Goal: Answer question/provide support: Share knowledge or assist other users

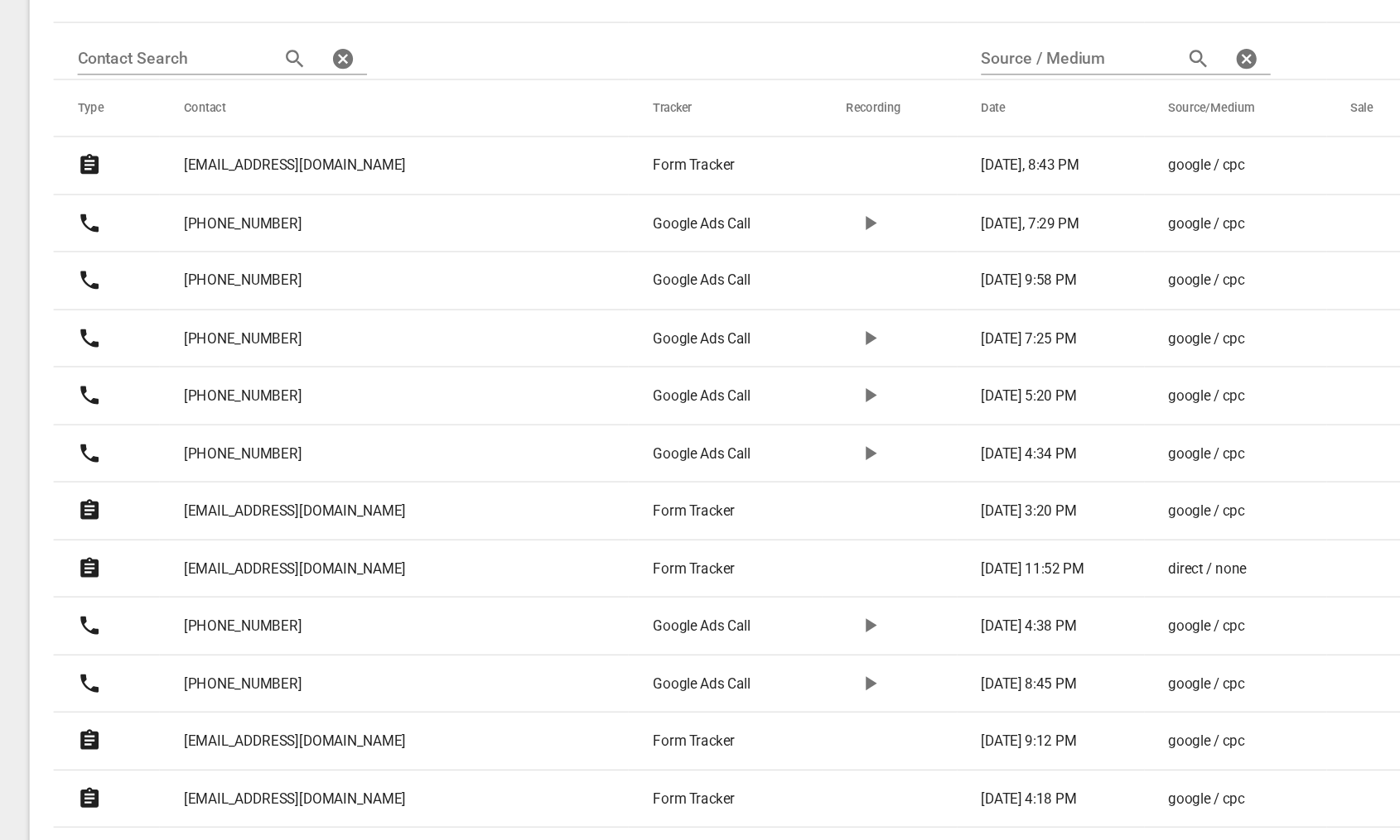
scroll to position [365, 0]
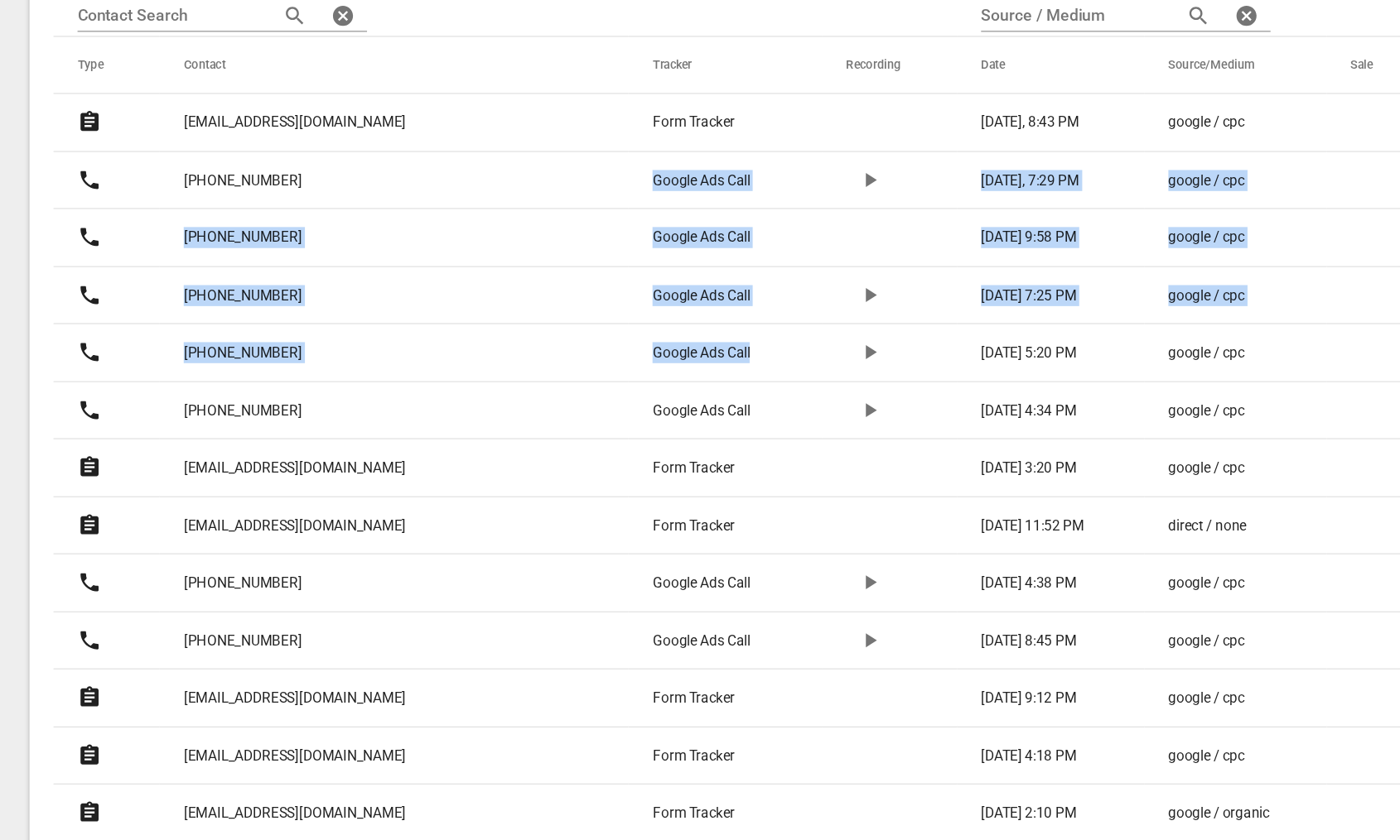
drag, startPoint x: 491, startPoint y: 289, endPoint x: 581, endPoint y: 437, distance: 173.2
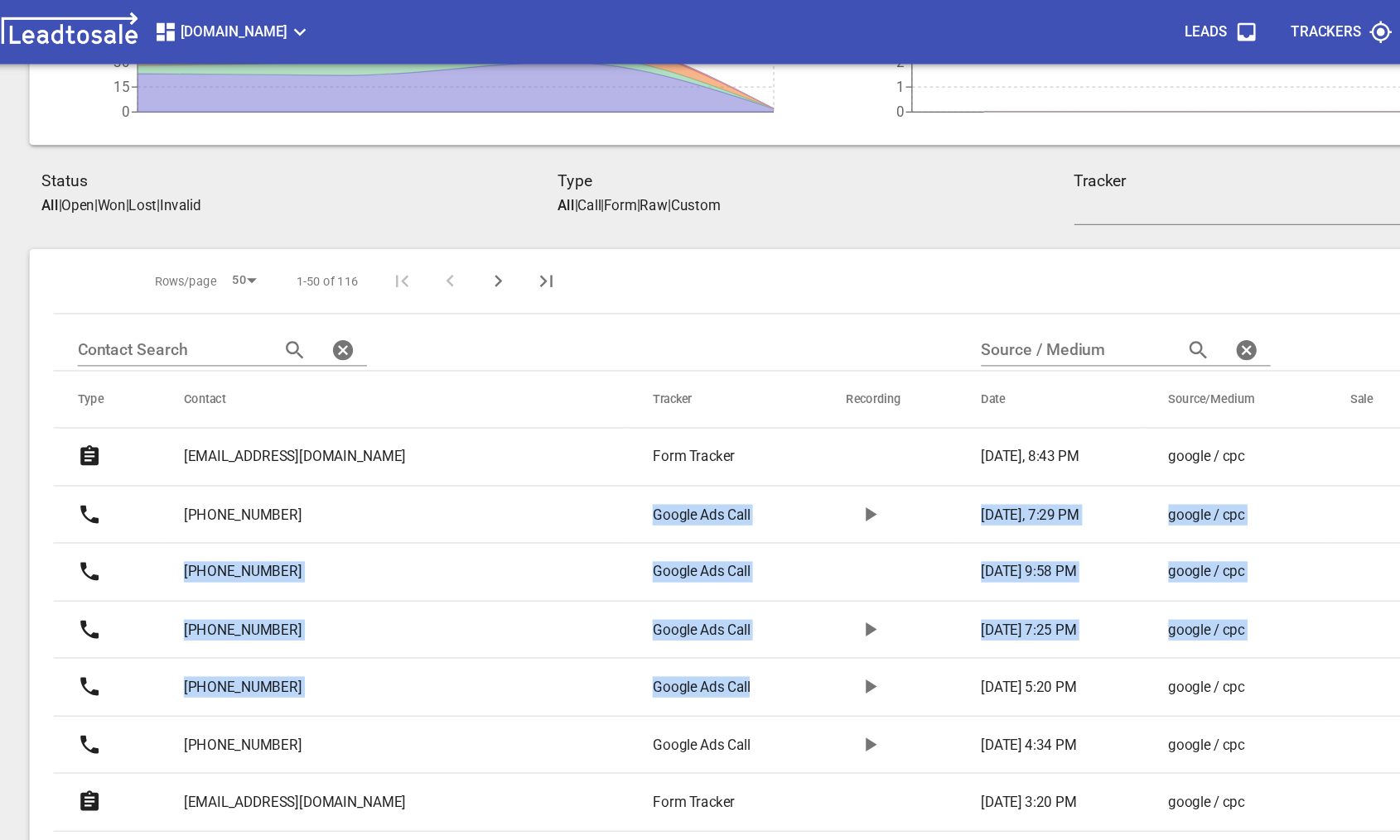
scroll to position [210, 0]
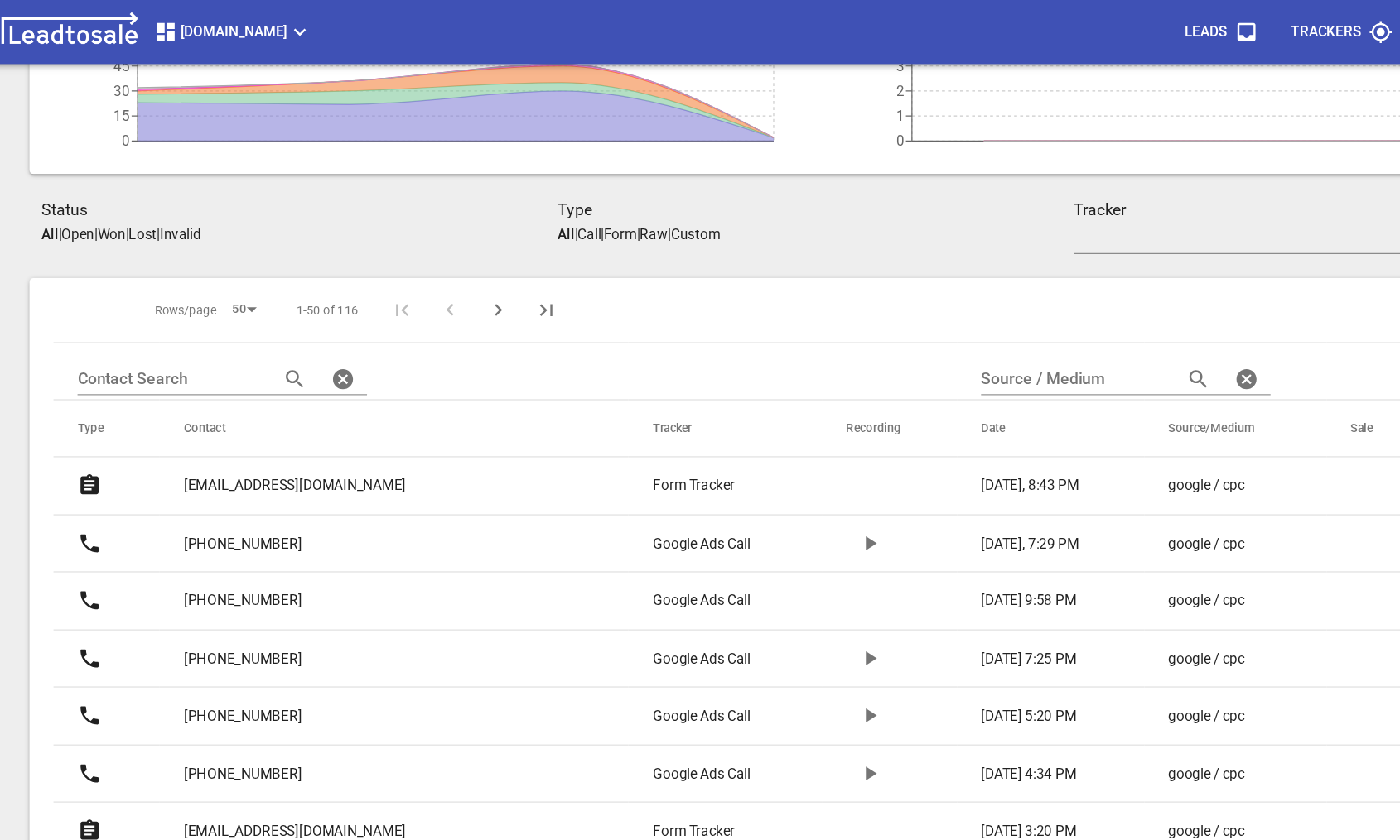
click at [636, 279] on th at bounding box center [947, 257] width 805 height 54
click at [219, 407] on p "[EMAIL_ADDRESS][DOMAIN_NAME]" at bounding box center [269, 402] width 184 height 17
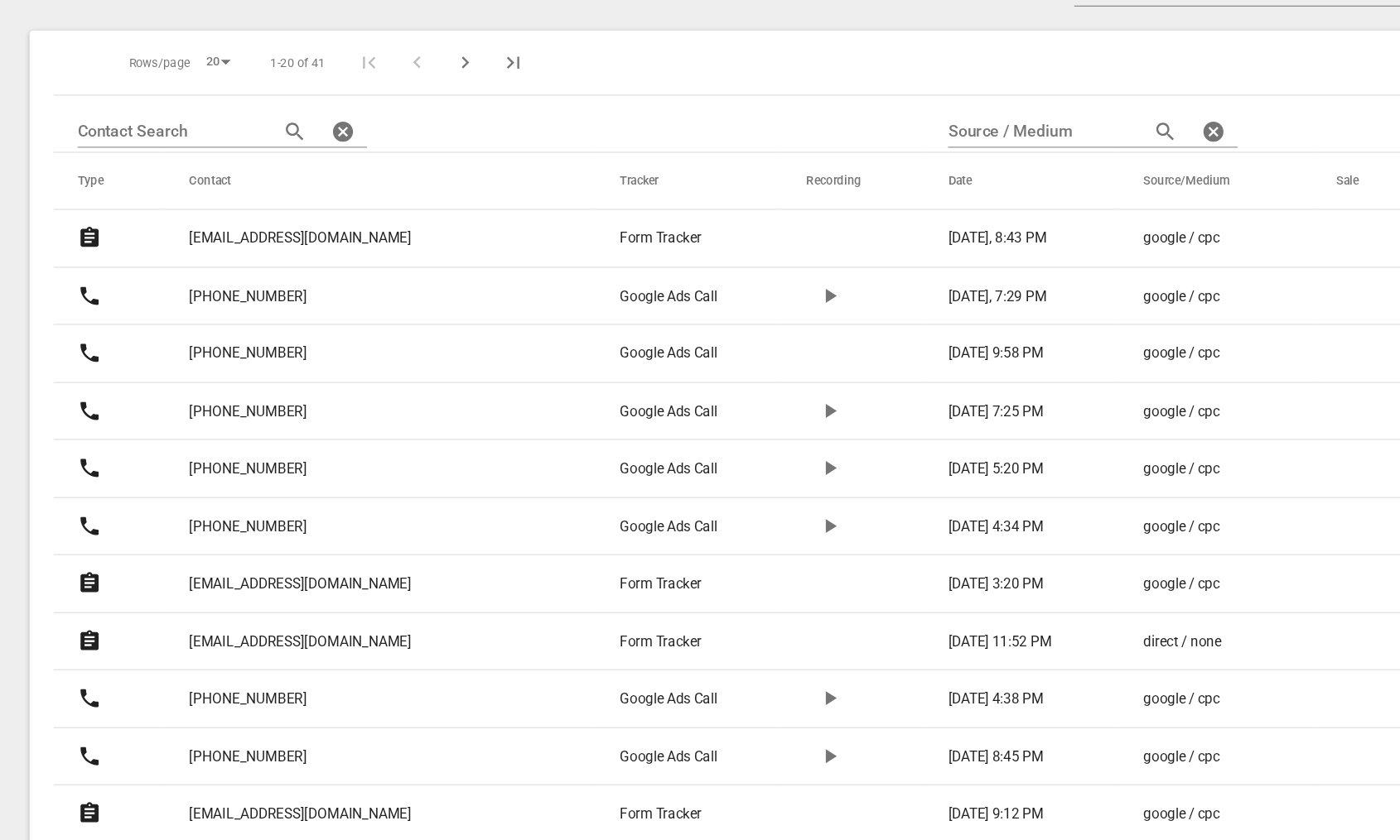
scroll to position [670, 0]
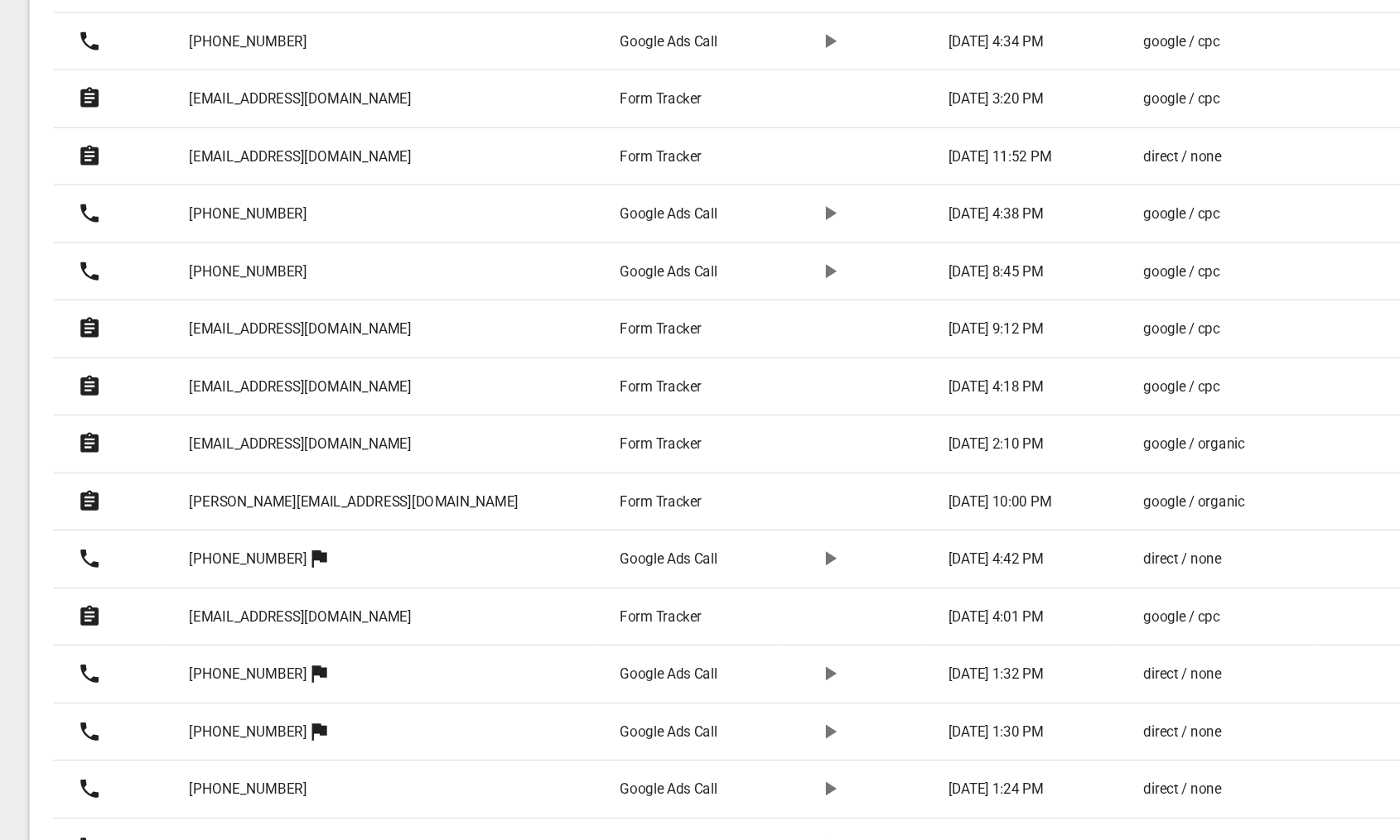
click at [233, 418] on p "[EMAIL_ADDRESS][DOMAIN_NAME]" at bounding box center [273, 417] width 184 height 17
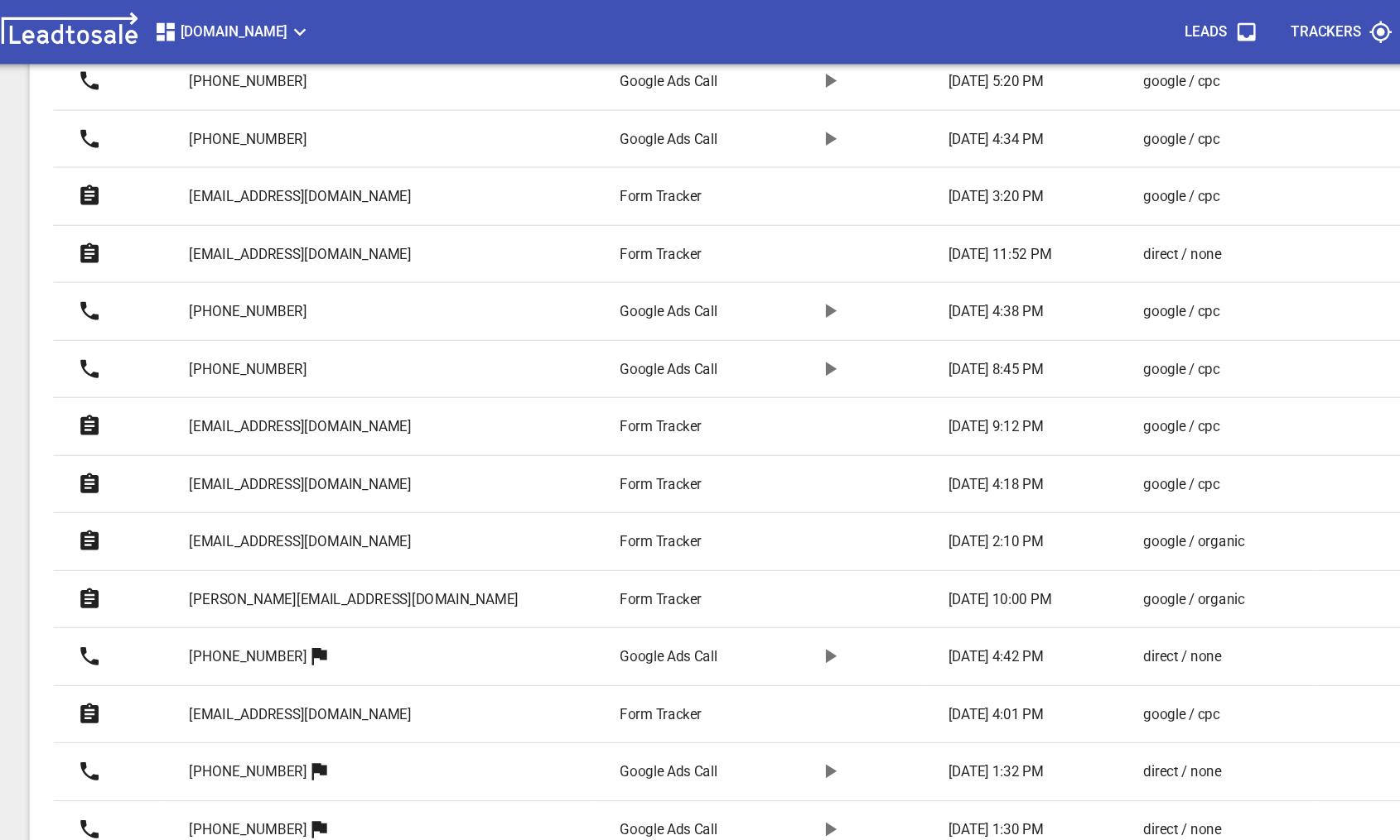
scroll to position [662, 0]
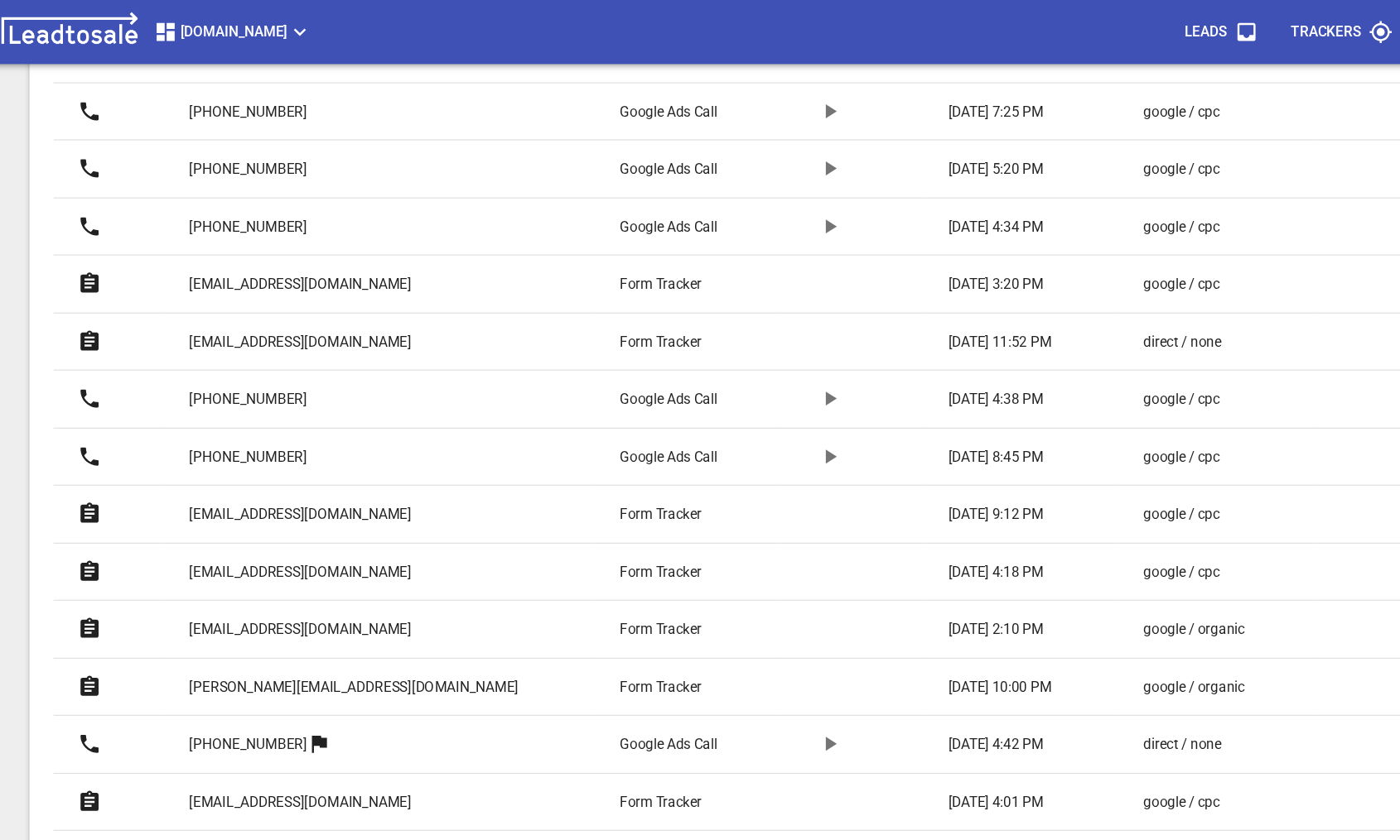
click at [252, 468] on p "[EMAIL_ADDRESS][DOMAIN_NAME]" at bounding box center [273, 474] width 184 height 17
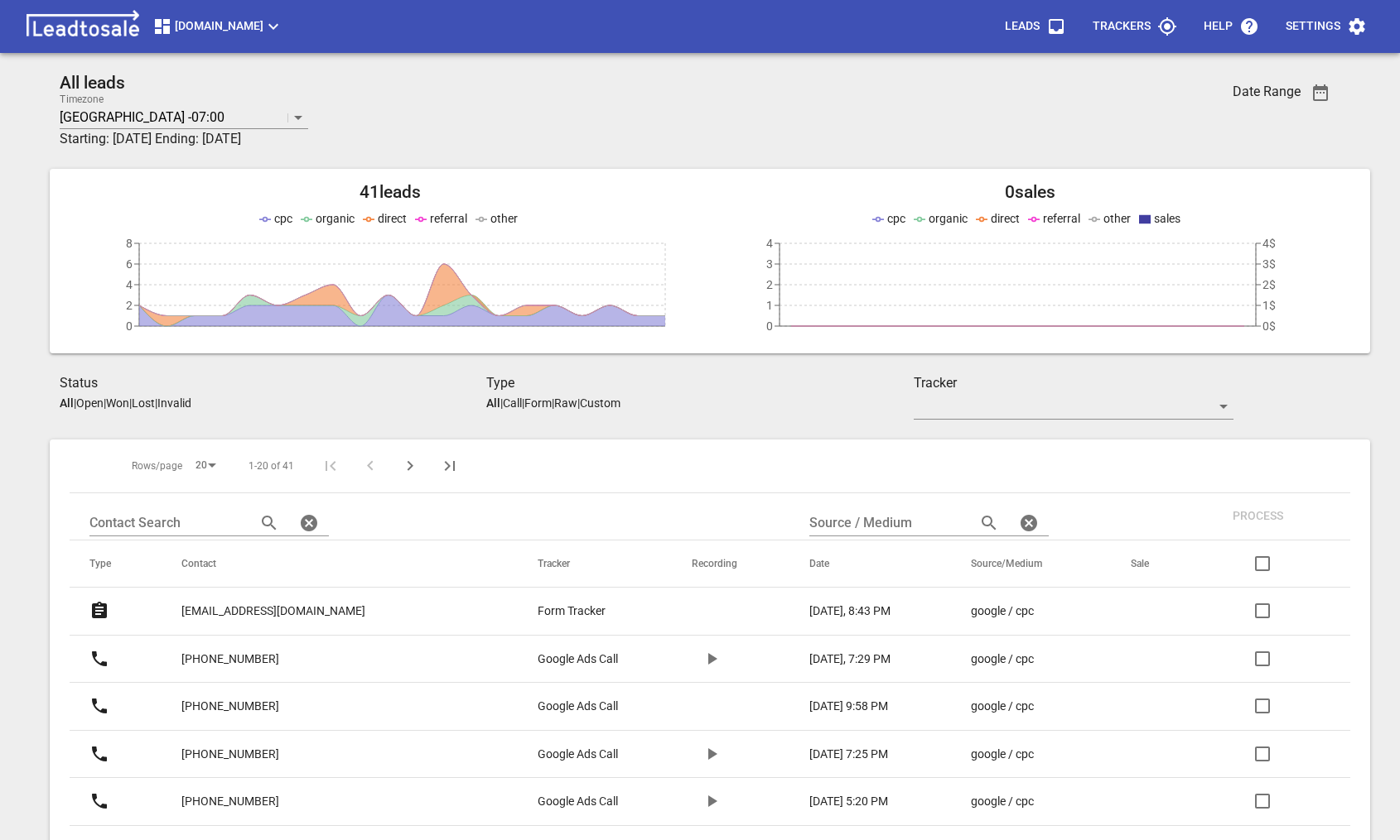
scroll to position [662, 0]
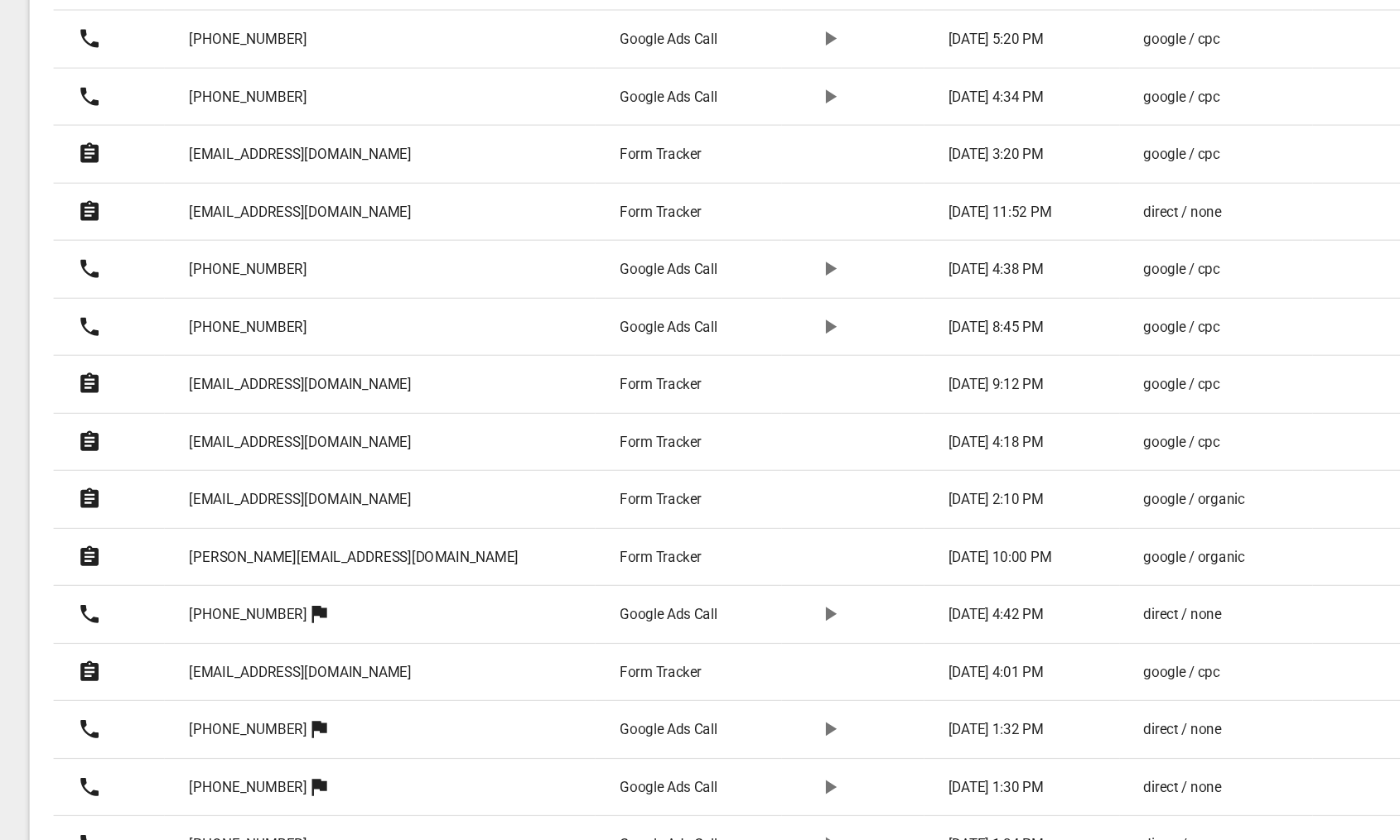
click at [246, 513] on p "[EMAIL_ADDRESS][DOMAIN_NAME]" at bounding box center [273, 521] width 184 height 17
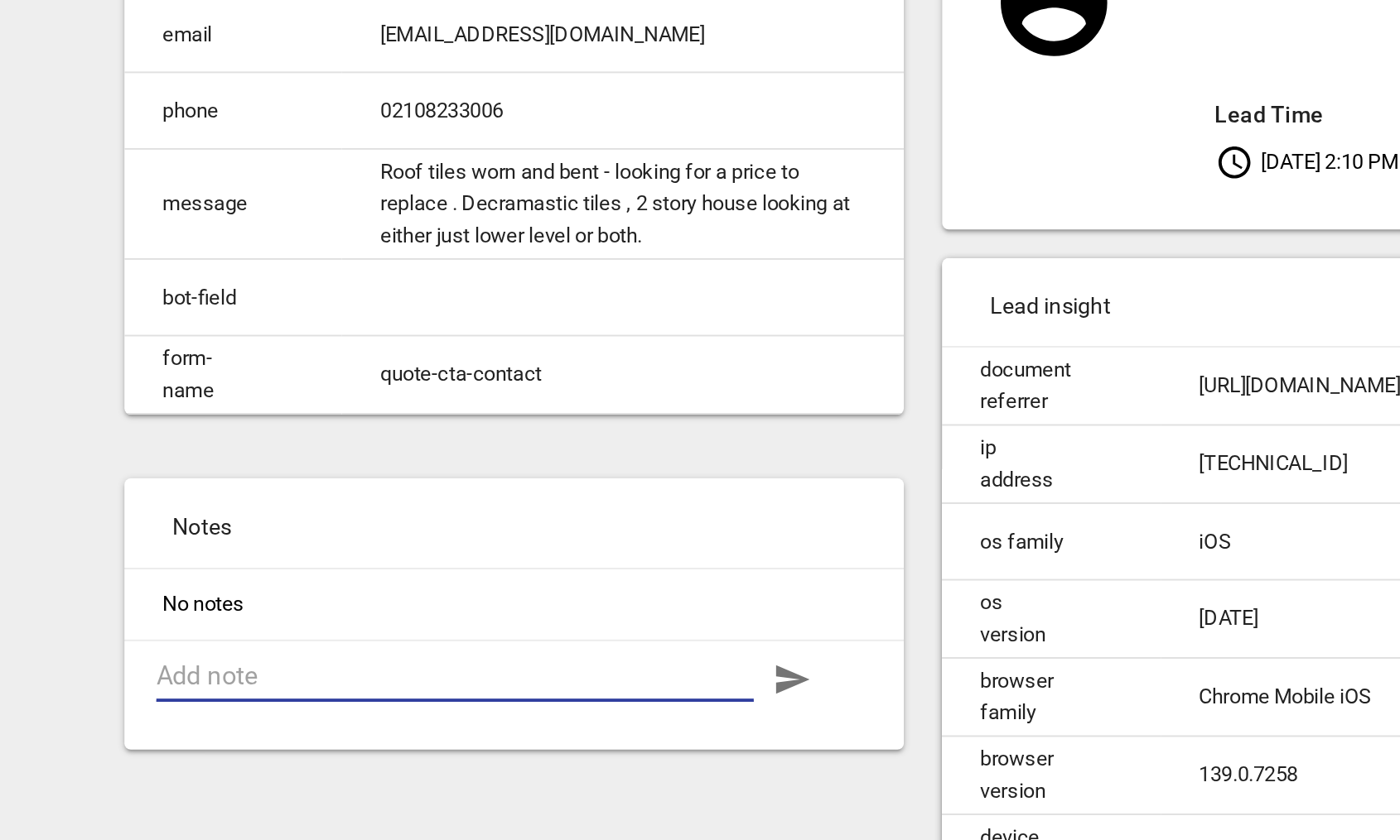
click at [335, 576] on textarea at bounding box center [457, 574] width 310 height 16
type textarea "r"
type textarea "re"
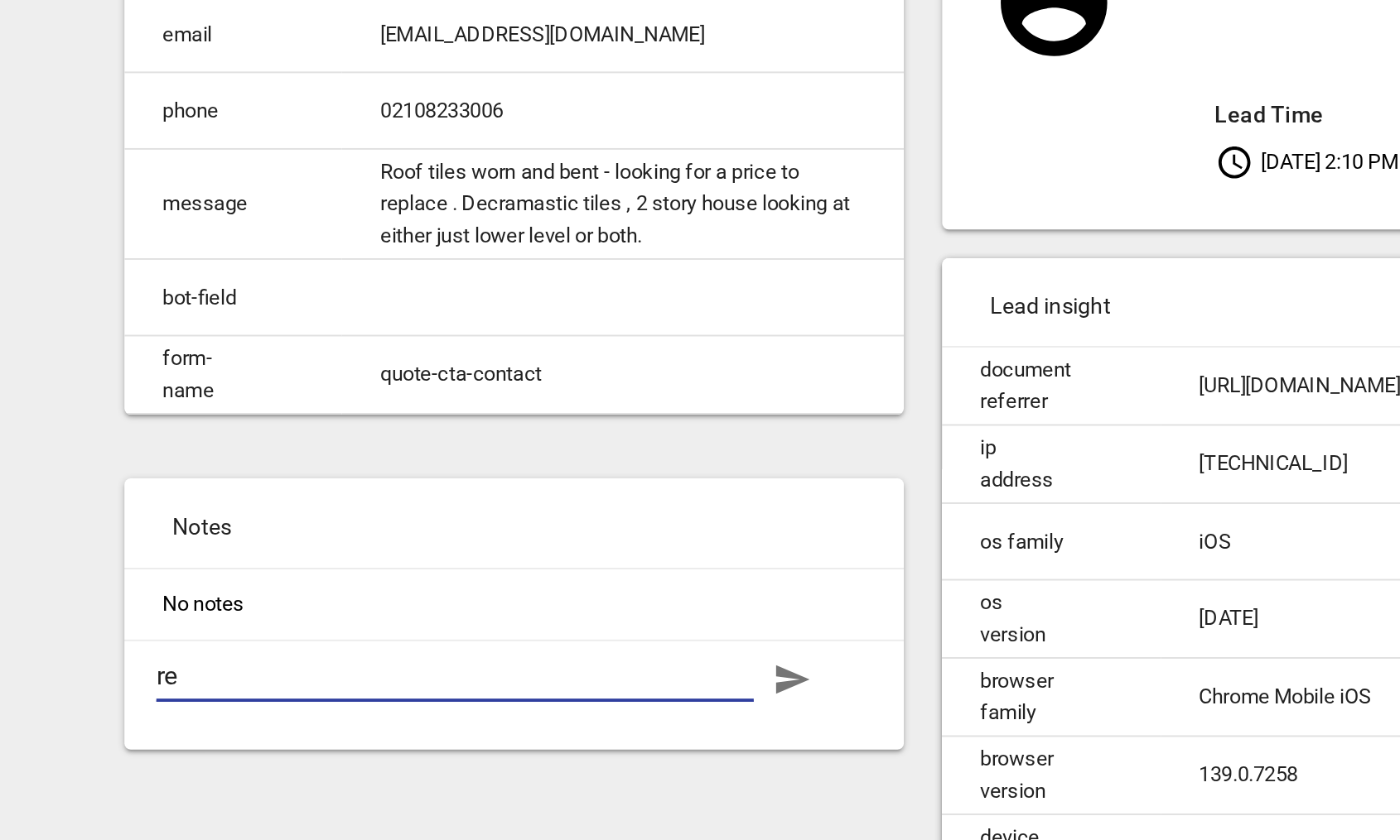
type textarea "res"
type textarea "resu"
type textarea "resuk"
type textarea "resukl"
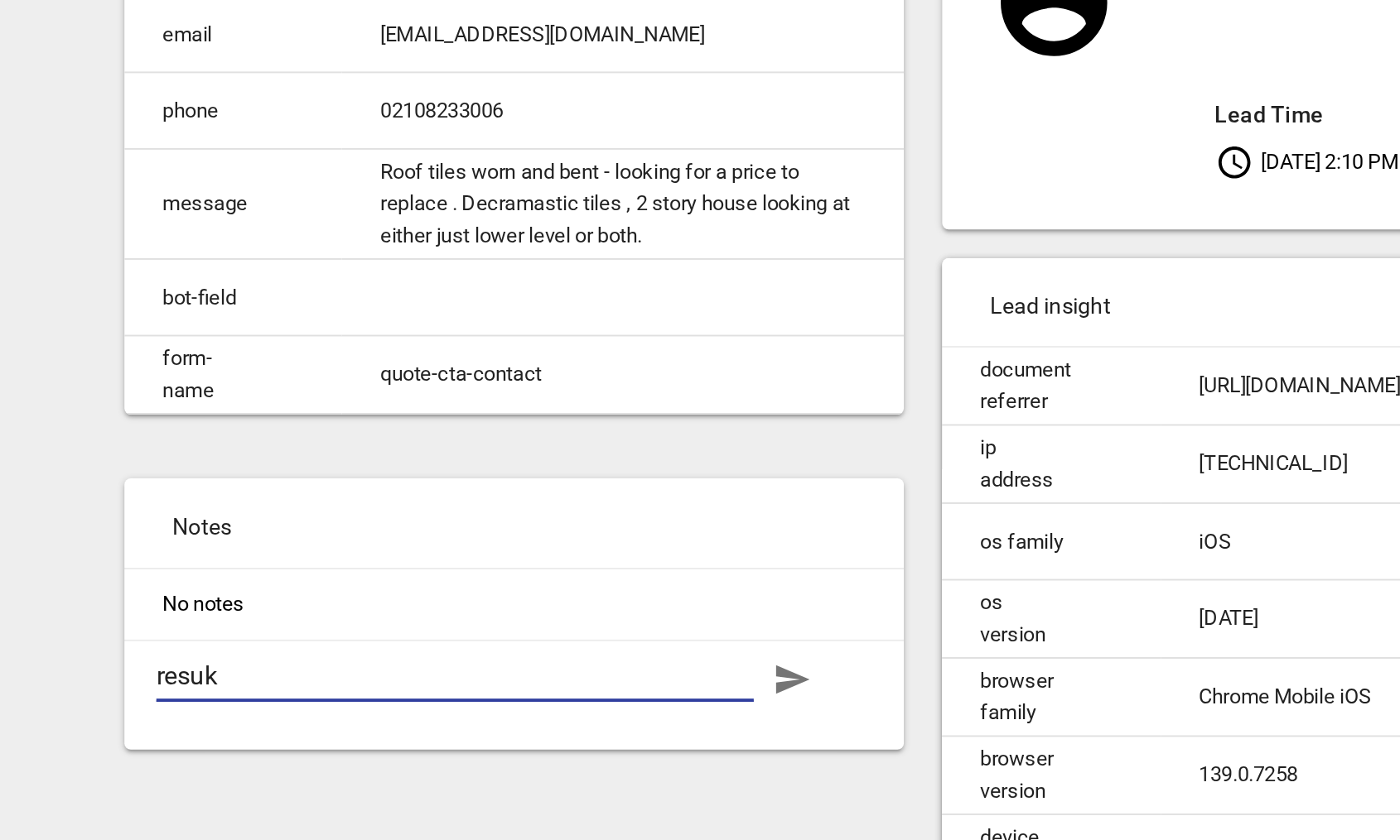
type textarea "resukl"
type textarea "resuklt"
type textarea "resuklte"
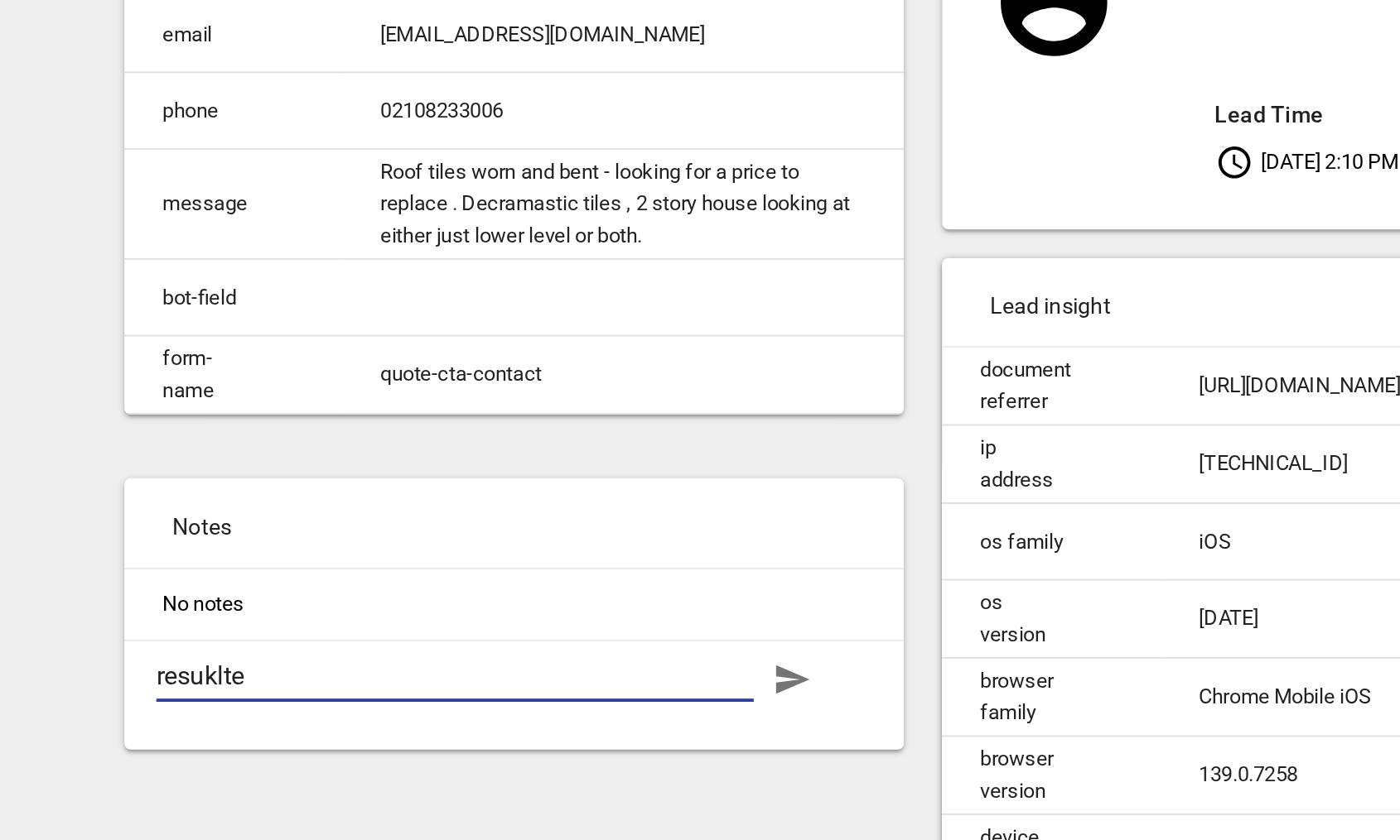
type textarea "resuklted"
type textarea "resuklted i"
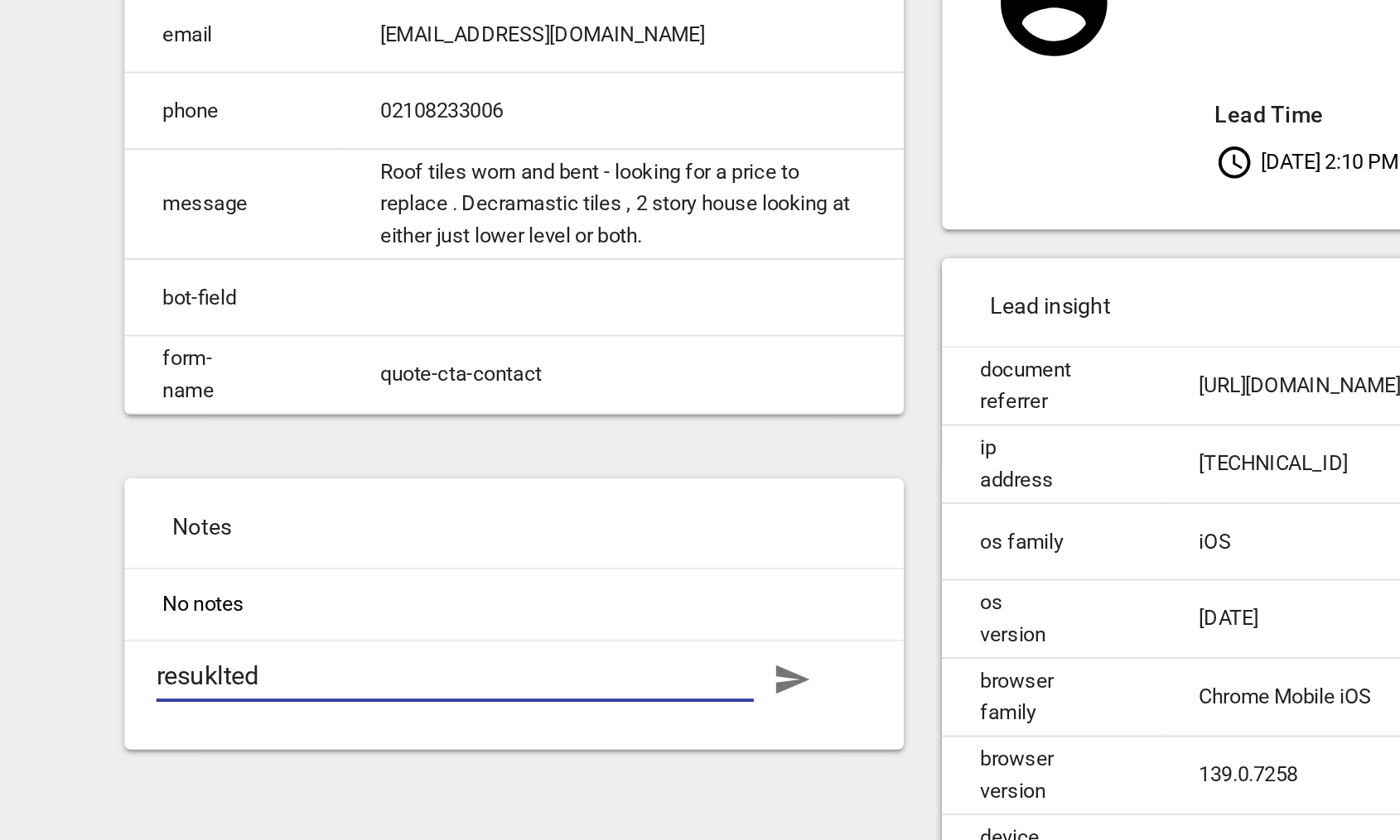
type textarea "resuklted i"
type textarea "resuklted in"
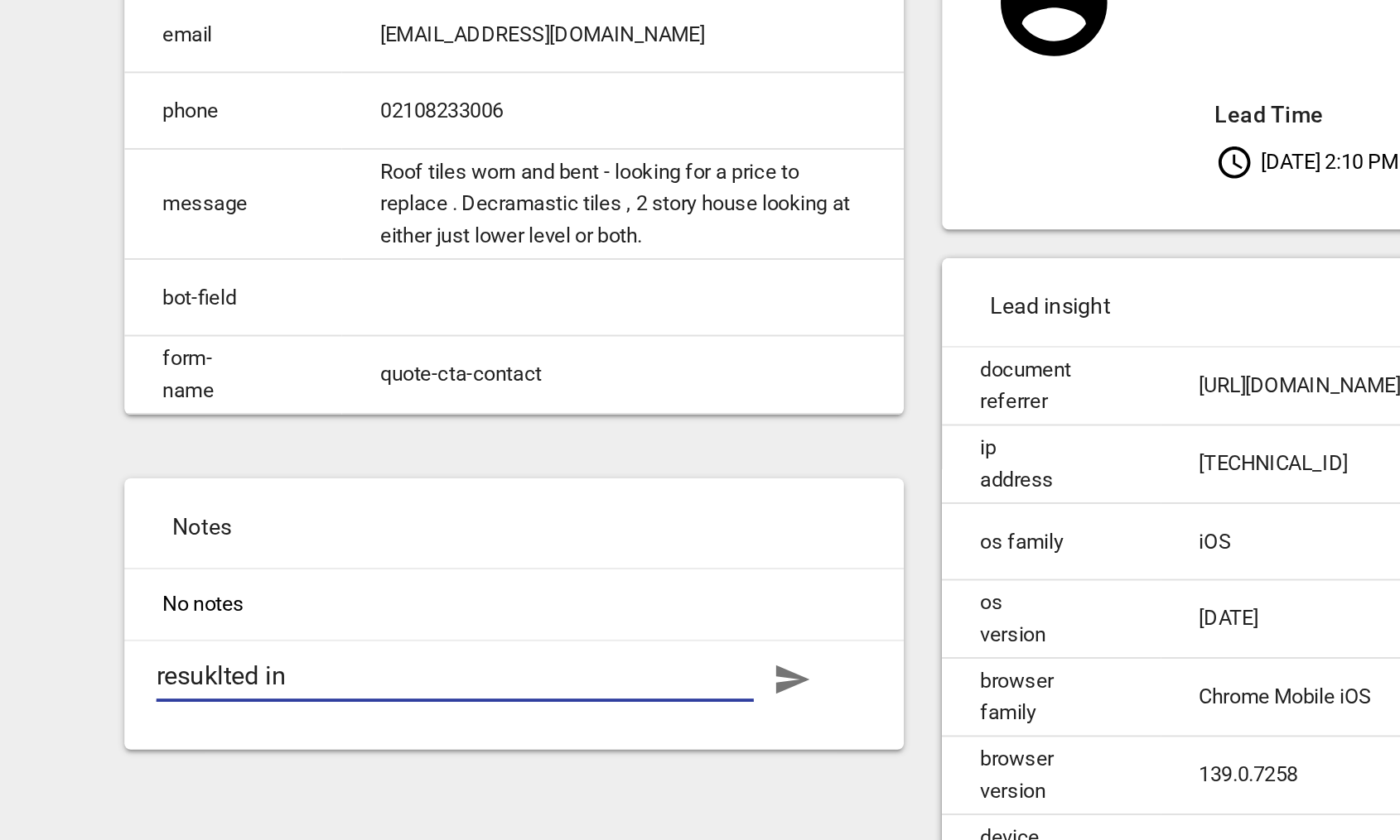
type textarea "resuklted in a"
type textarea "resuklted in a q"
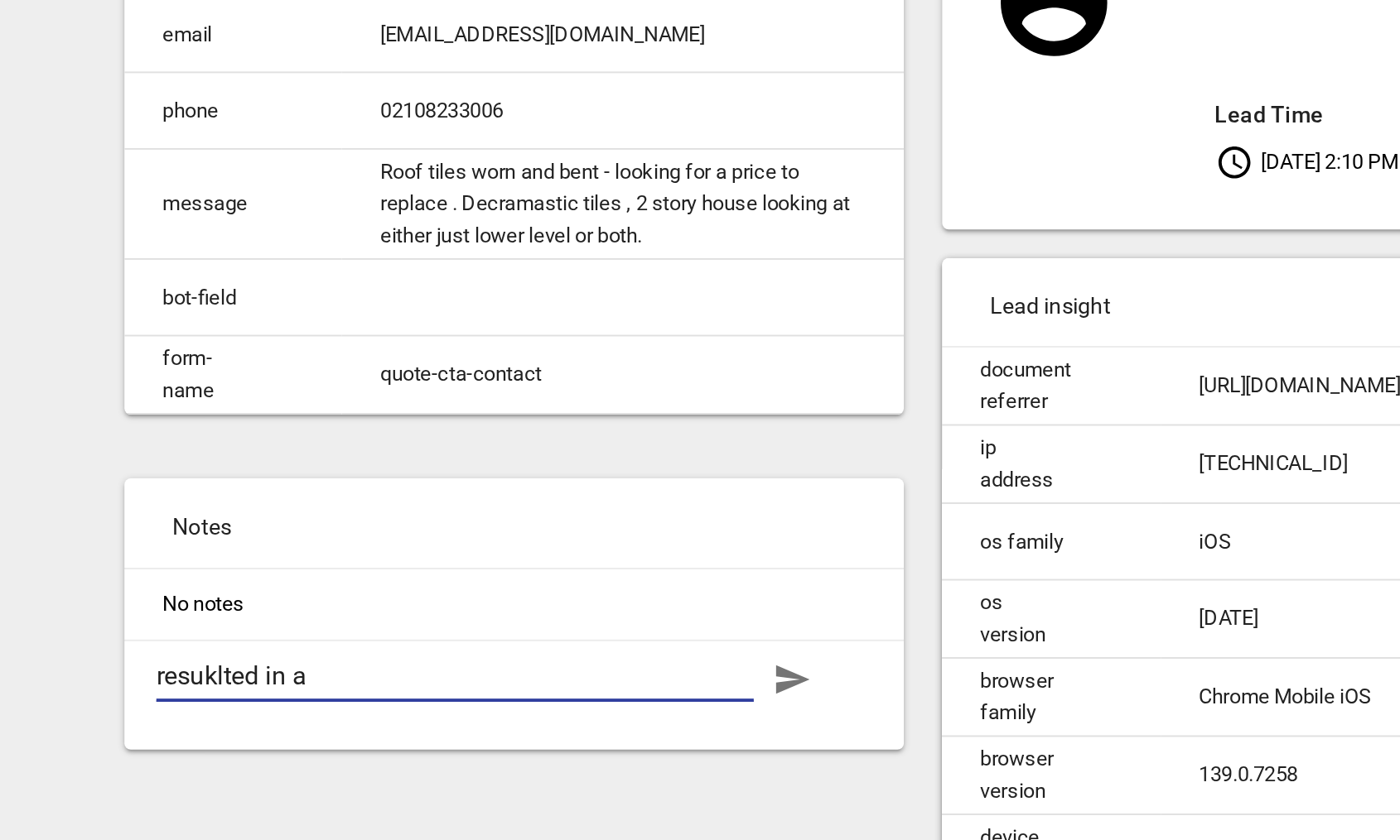
type textarea "resuklted in a q"
type textarea "resuklted in a qu"
type textarea "resuklted in a quo"
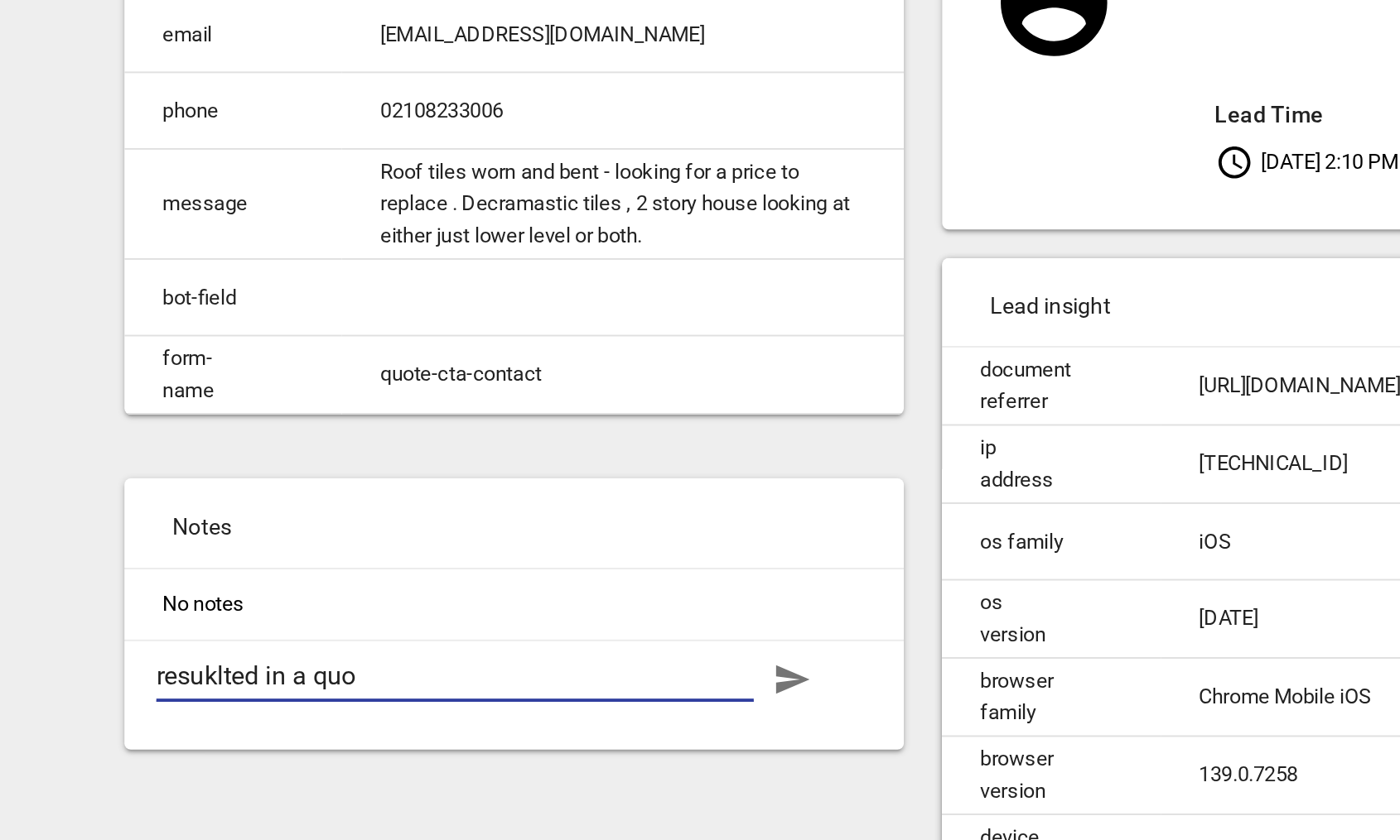
type textarea "resuklted in a quor"
type textarea "resuklted in a quore"
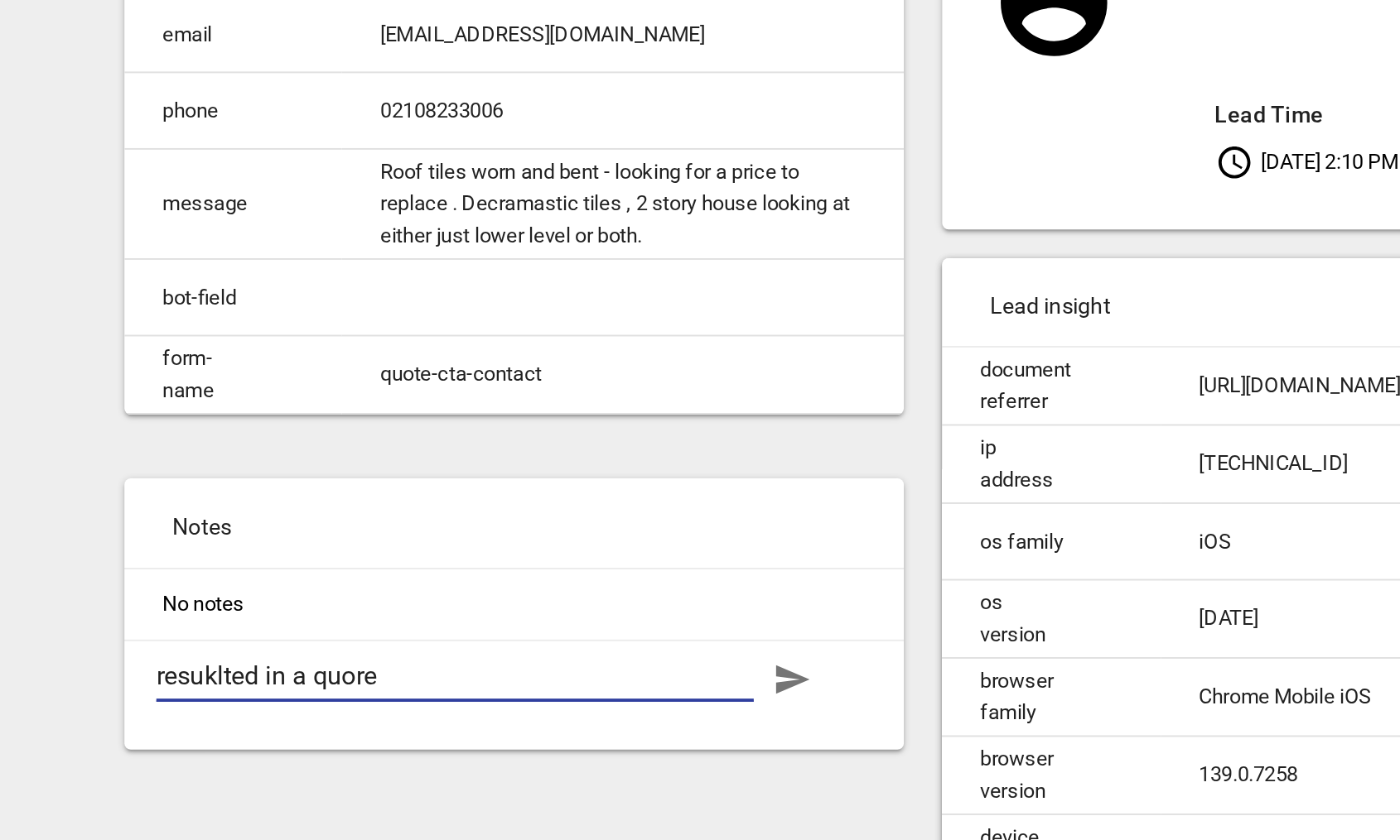
type textarea "resuklted in a quore"
type textarea "resuklted in a quore d"
type textarea "resuklted in a quore do"
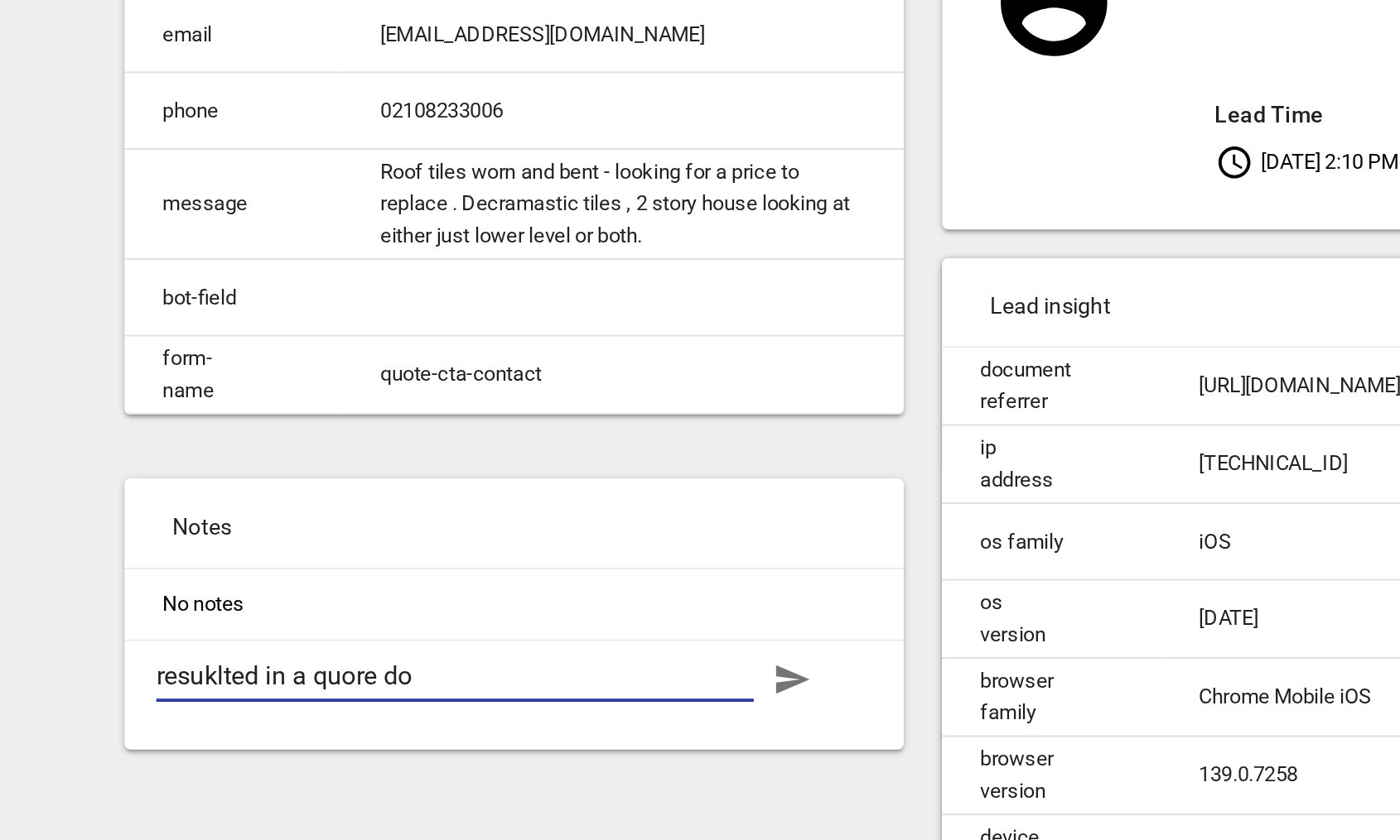
type textarea "resuklted in a quore dor"
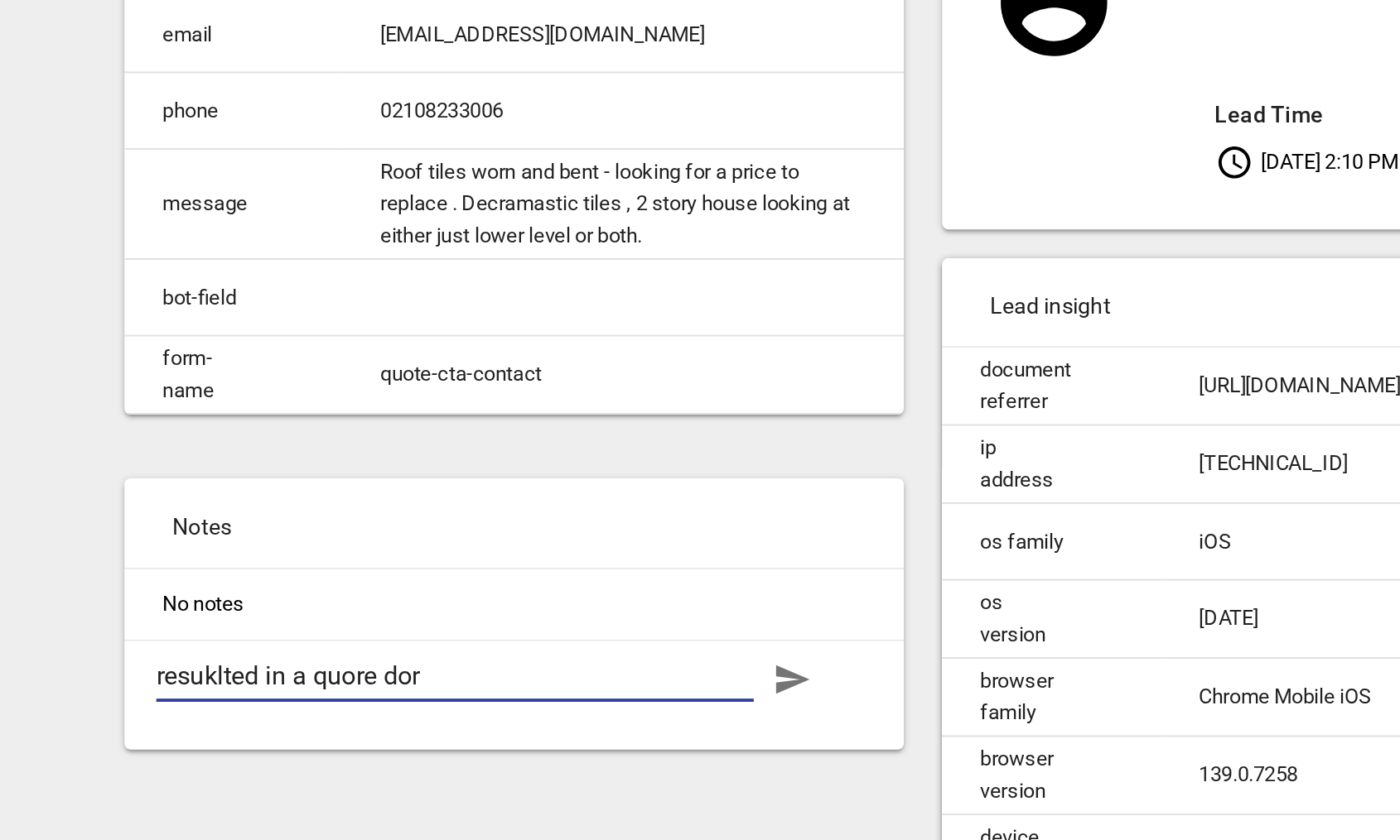
type textarea "resuklted in a quore dor"
type textarea "resuklted in a quore do"
type textarea "resuklted in a quore d"
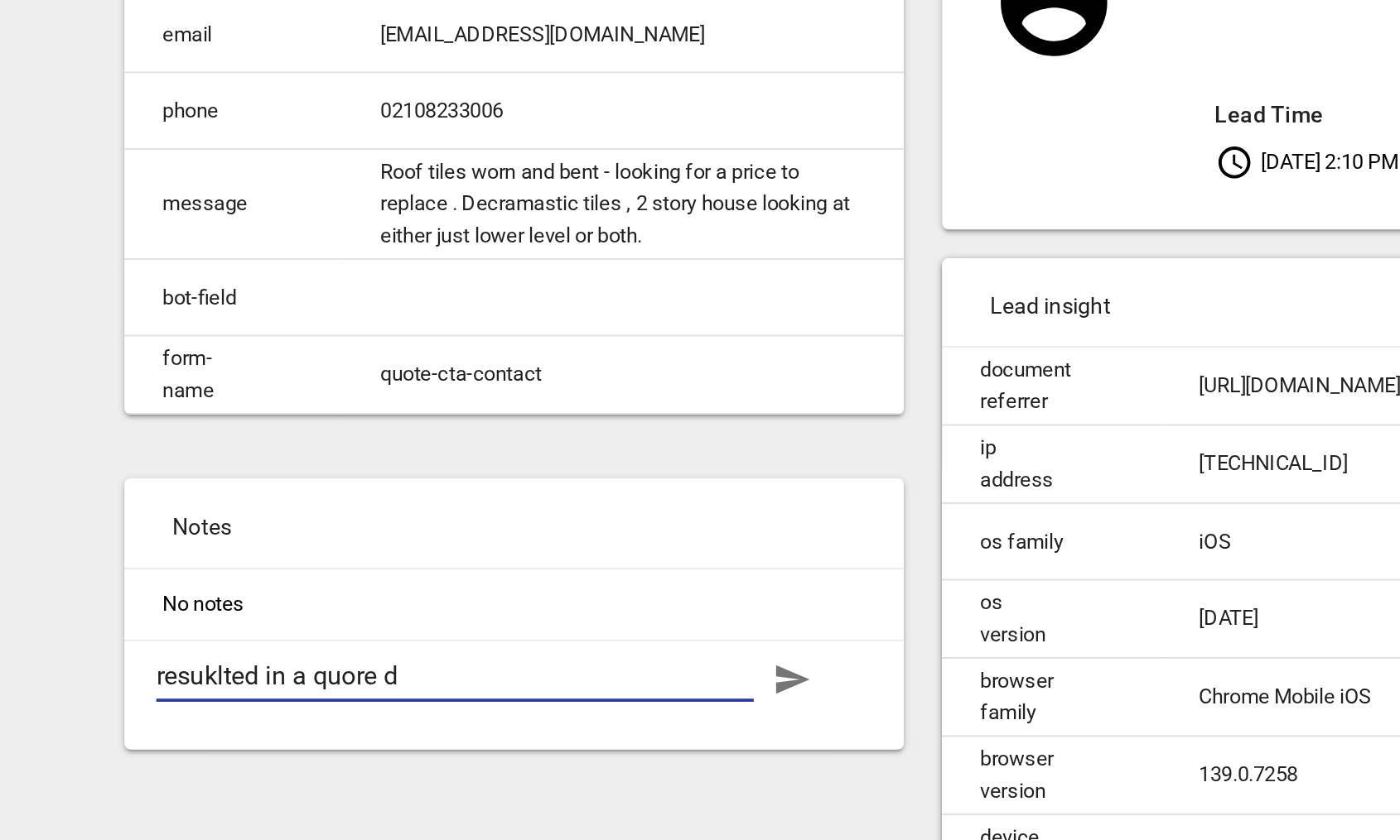
type textarea "resuklted in a quore"
type textarea "resuklted in a quore f"
type textarea "resuklted in a quore fo"
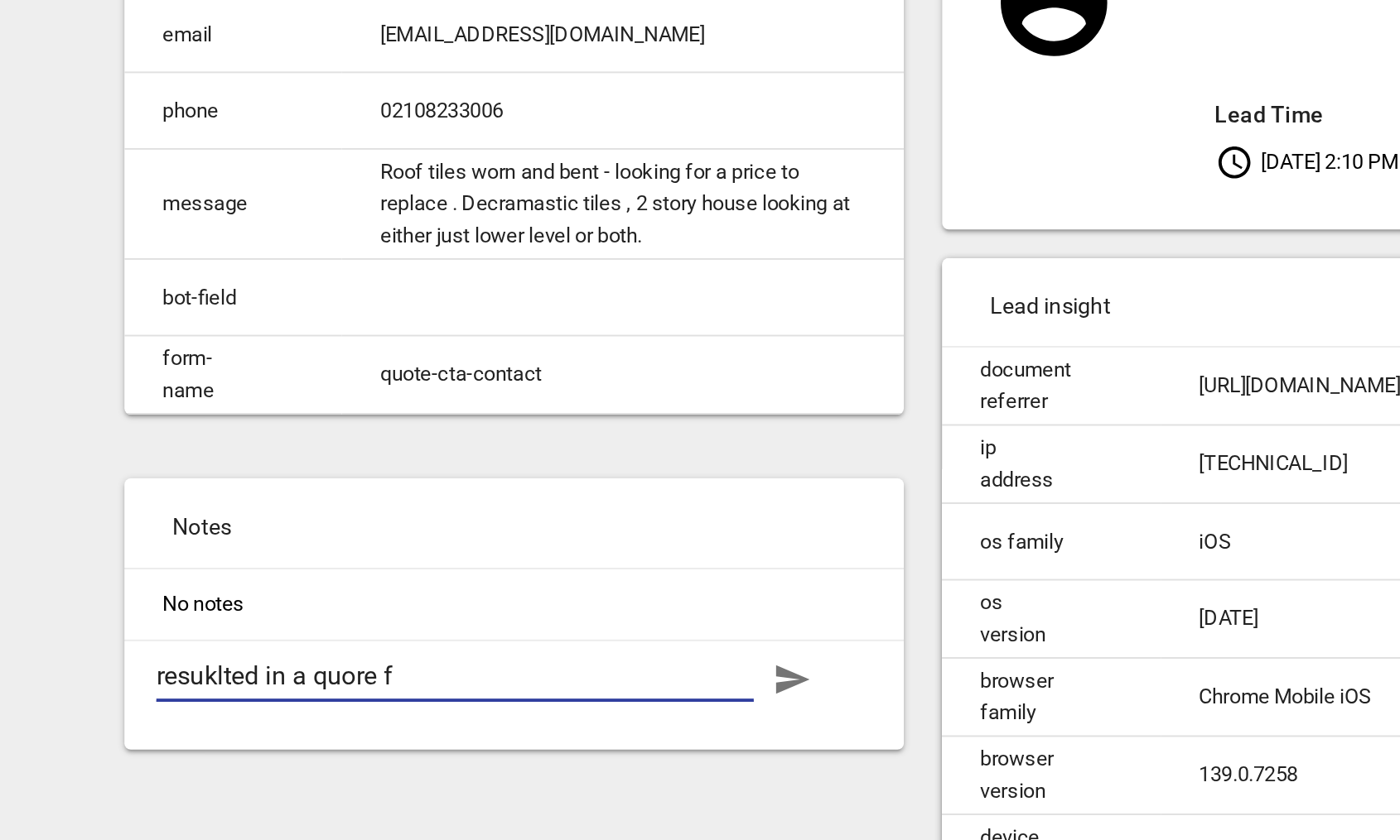
type textarea "resuklted in a quore fo"
type textarea "resuklted in a quore for"
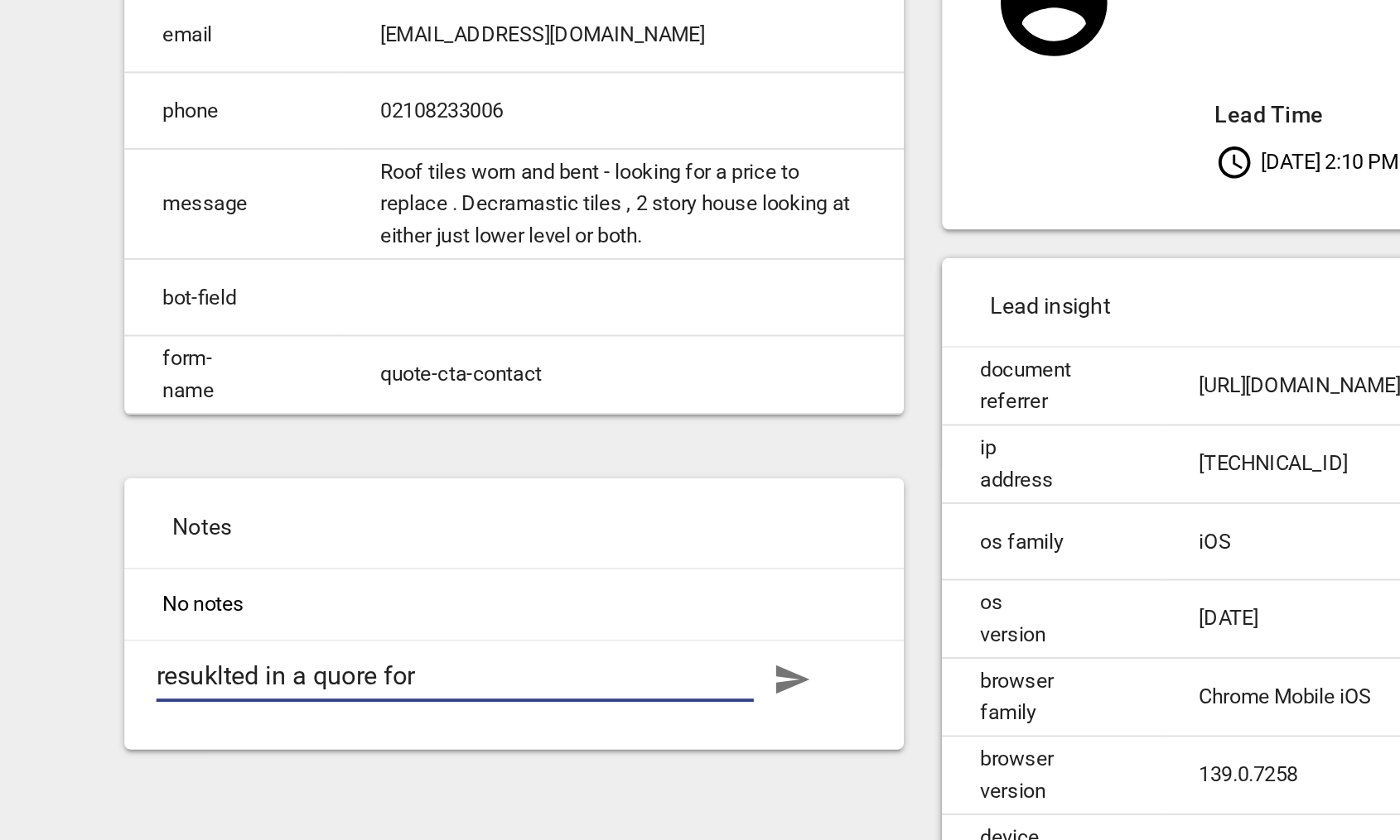
type textarea "resuklted in a quore for 0"
type textarea "resuklted in a quore for"
type textarea "resuklted in a quore for 2"
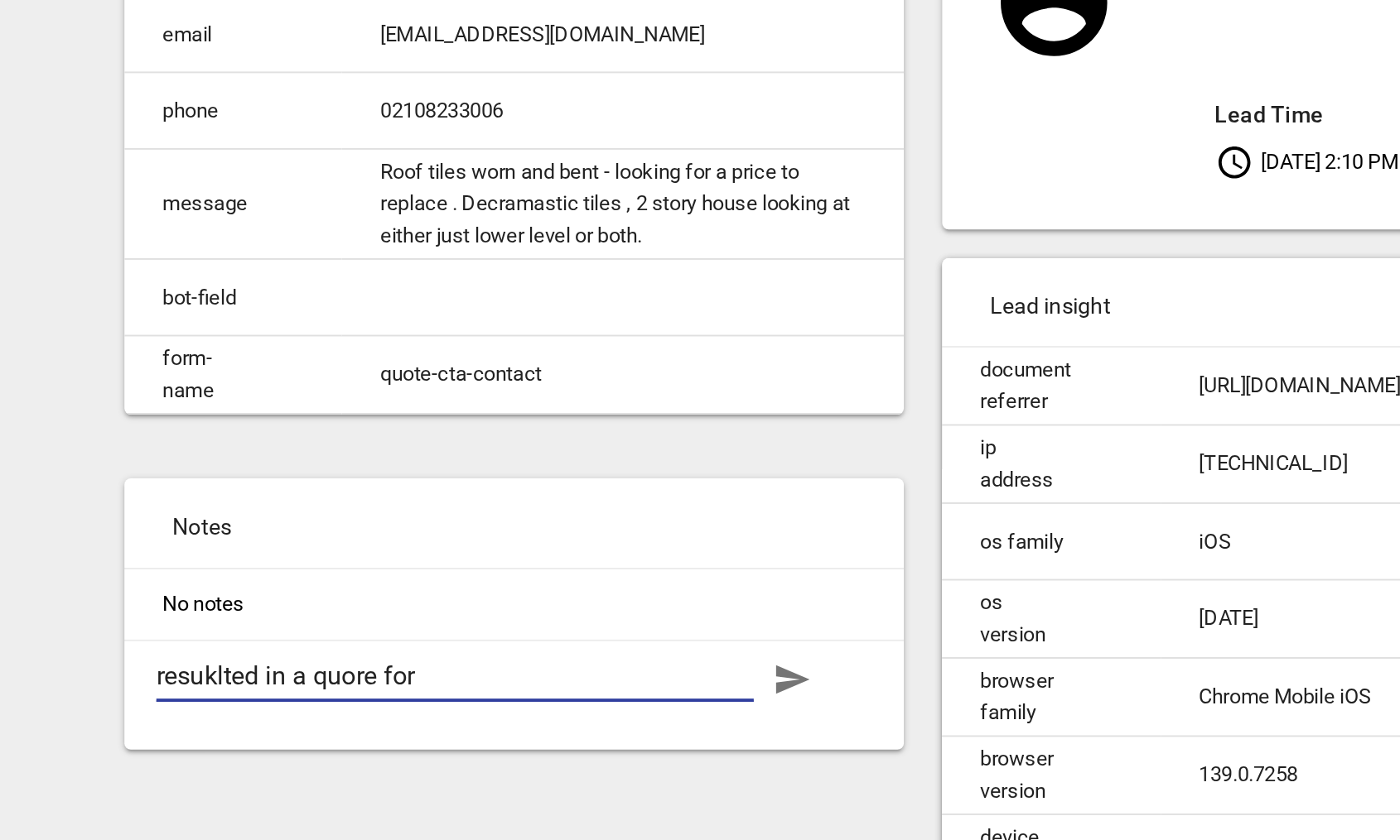
type textarea "resuklted in a quore for 2"
type textarea "resuklted in a quore for 20"
type textarea "resuklted in a quore for 20,"
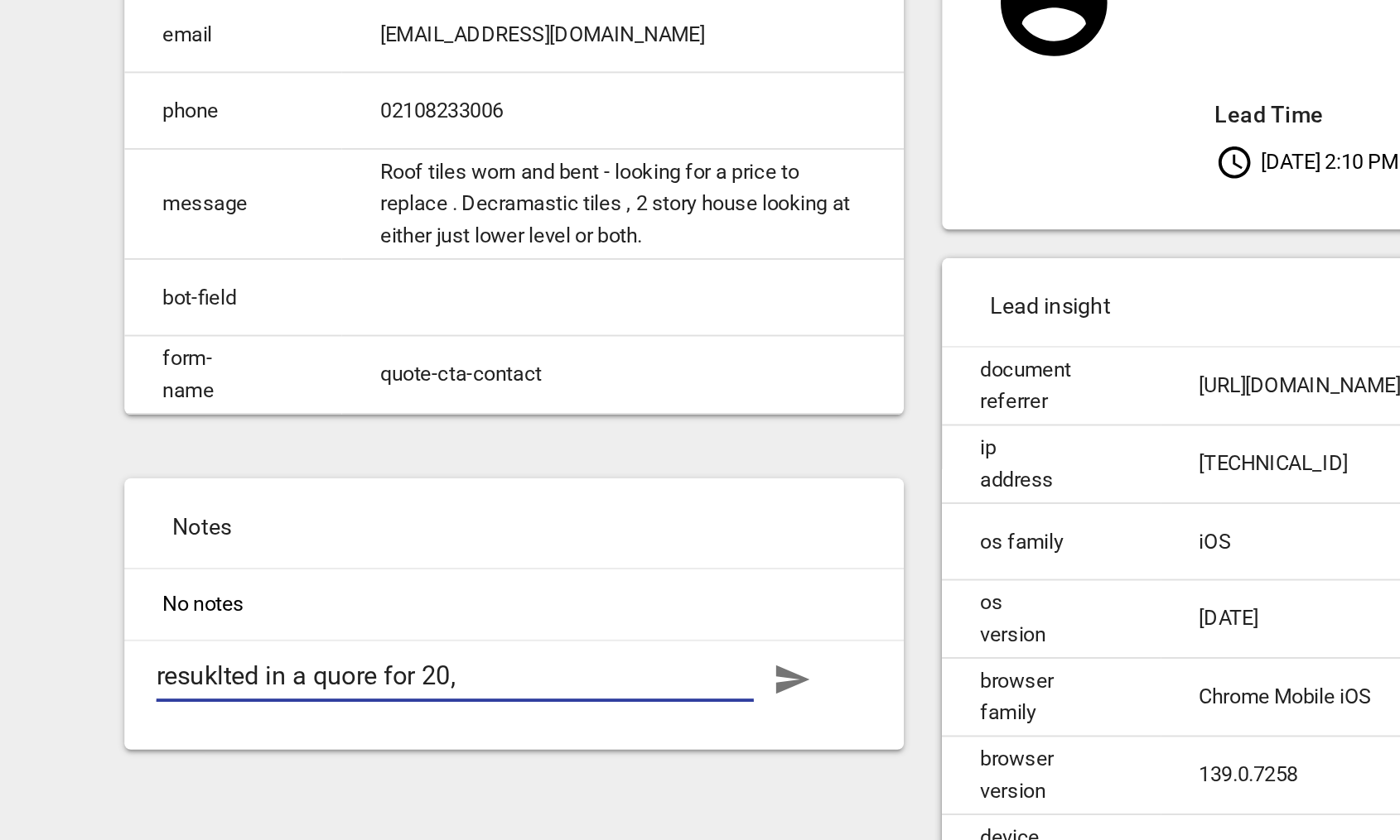
type textarea "resuklted in a quore for 20,0"
type textarea "resuklted in a quore for 20,00"
type textarea "resuklted in a quore for 20,000"
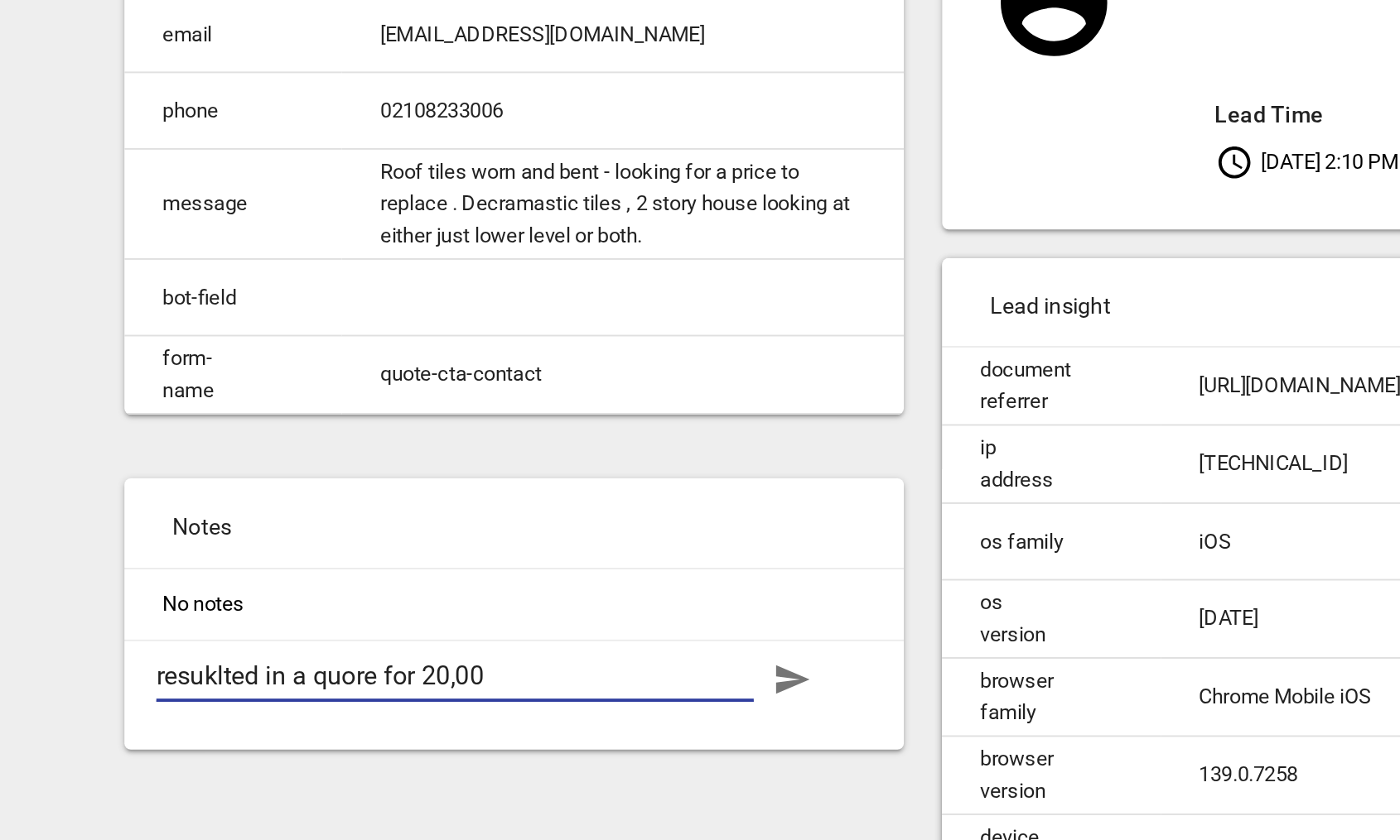
type textarea "resuklted in a quore for 20,000"
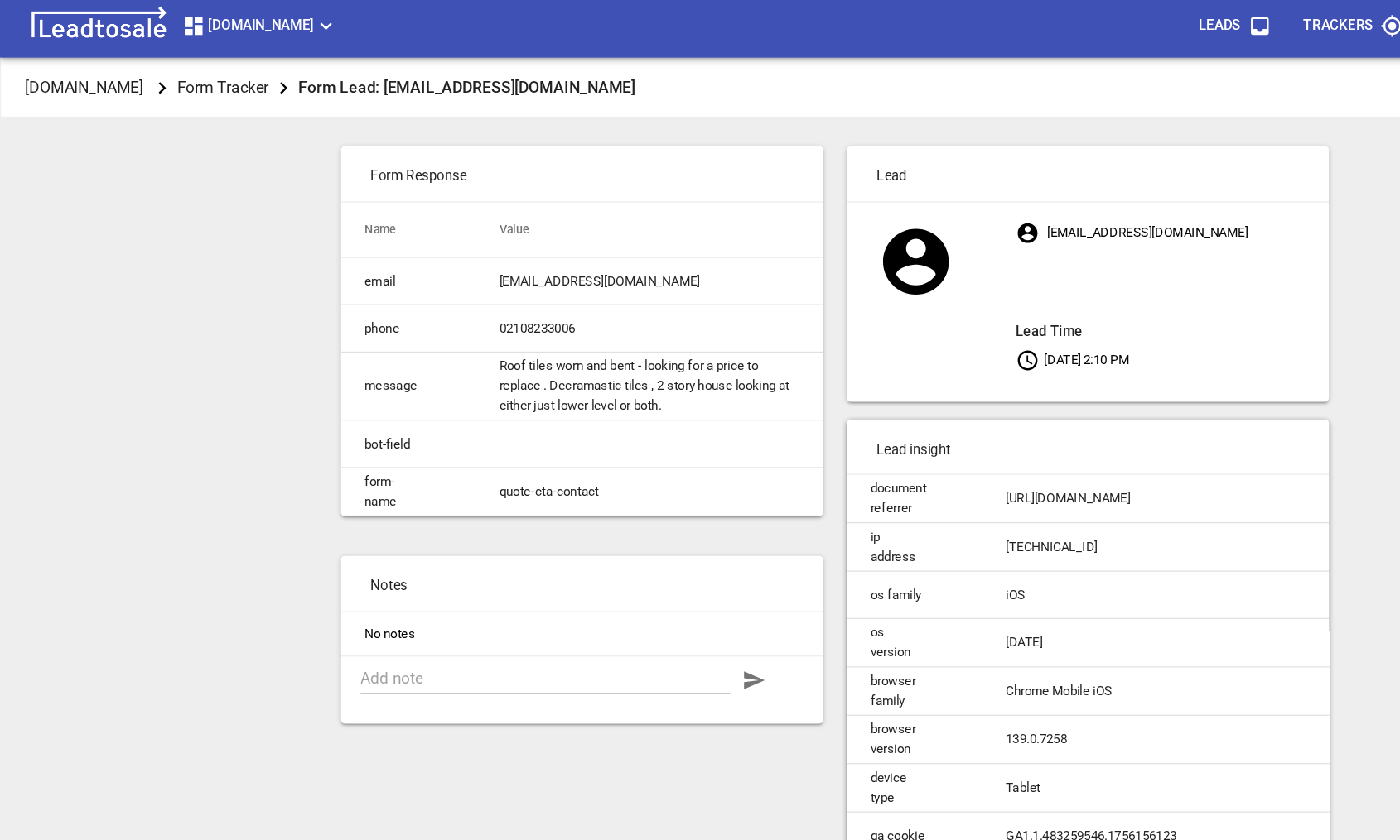
click at [113, 215] on div "[DOMAIN_NAME] Form Tracker Form Lead: [EMAIL_ADDRESS][DOMAIN_NAME] Process Lead…" at bounding box center [700, 474] width 1386 height 840
click at [86, 87] on p "[DOMAIN_NAME]" at bounding box center [71, 78] width 99 height 19
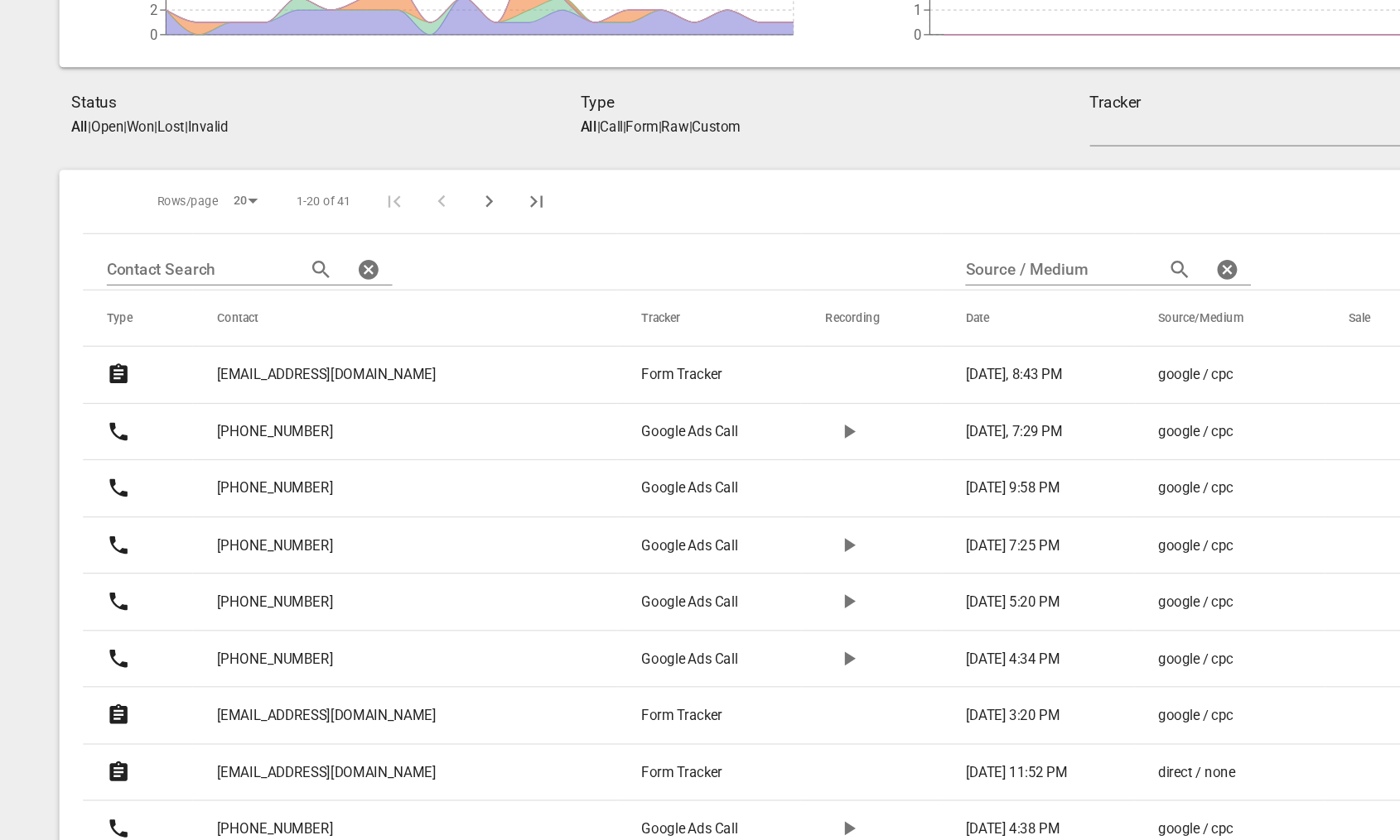
scroll to position [762, 0]
